Goal: Find specific page/section: Find specific page/section

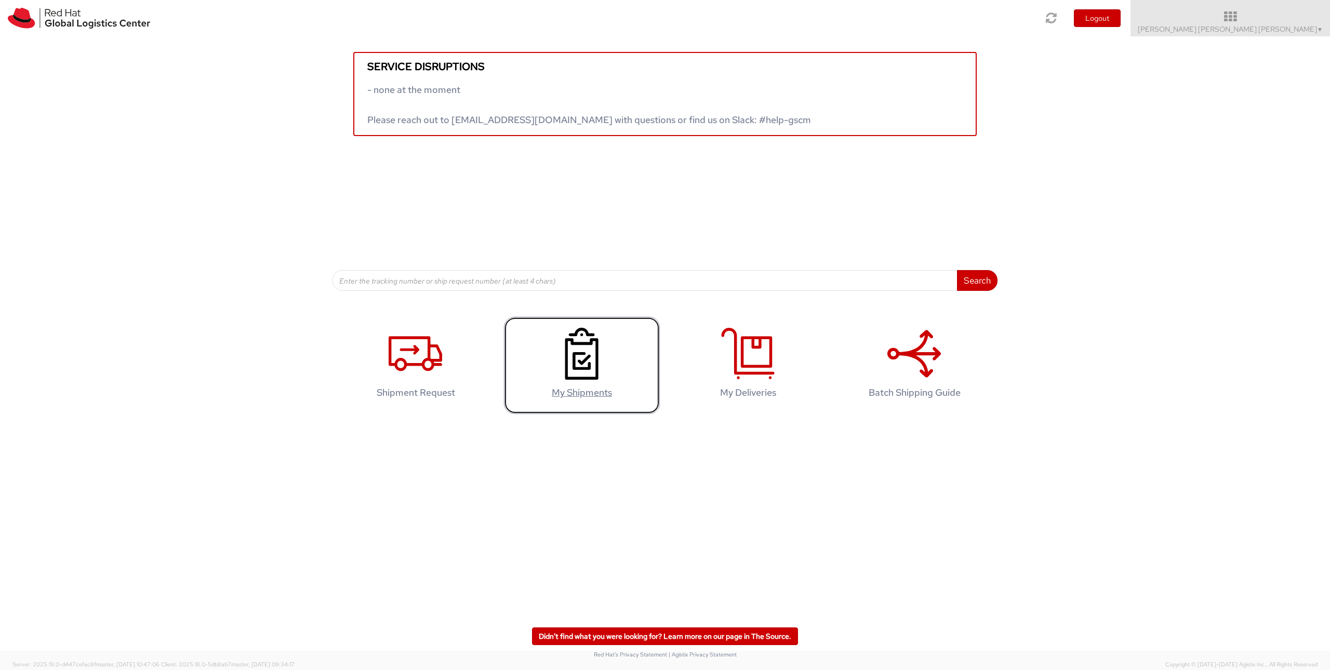
click at [583, 370] on icon at bounding box center [581, 354] width 53 height 52
